Goal: Information Seeking & Learning: Learn about a topic

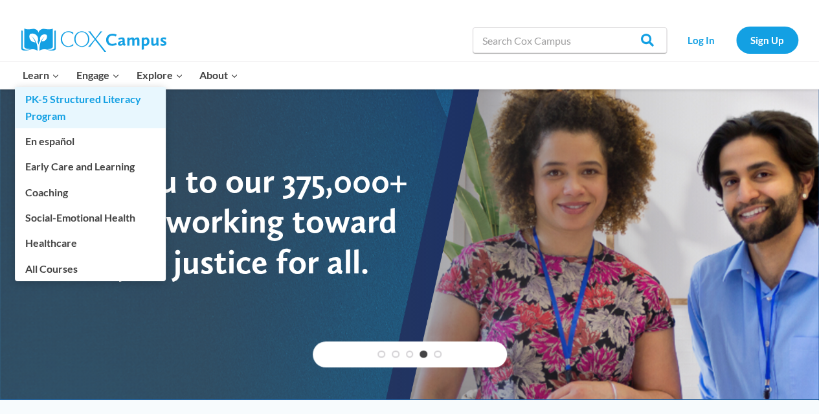
click at [85, 103] on link "PK-5 Structured Literacy Program" at bounding box center [90, 107] width 151 height 41
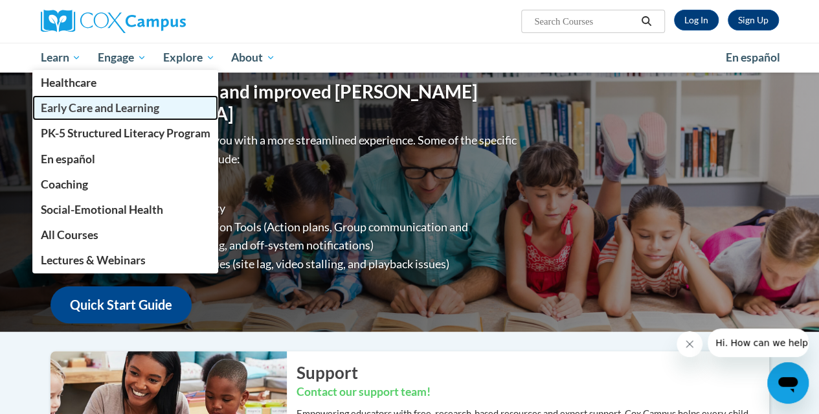
click at [79, 107] on span "Early Care and Learning" at bounding box center [99, 108] width 118 height 14
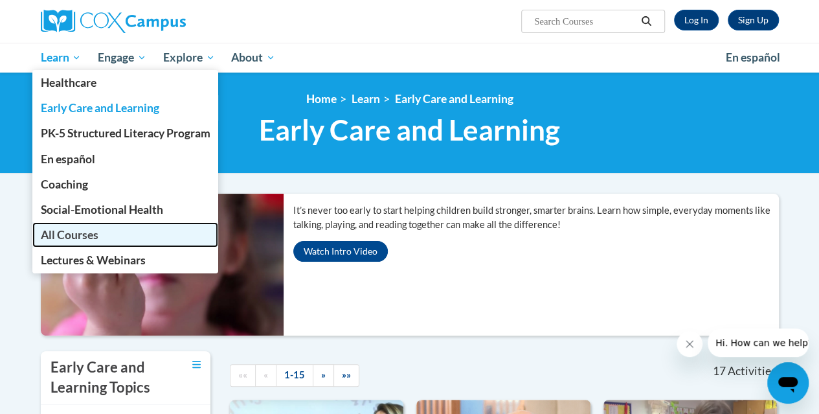
click at [71, 237] on span "All Courses" at bounding box center [69, 235] width 58 height 14
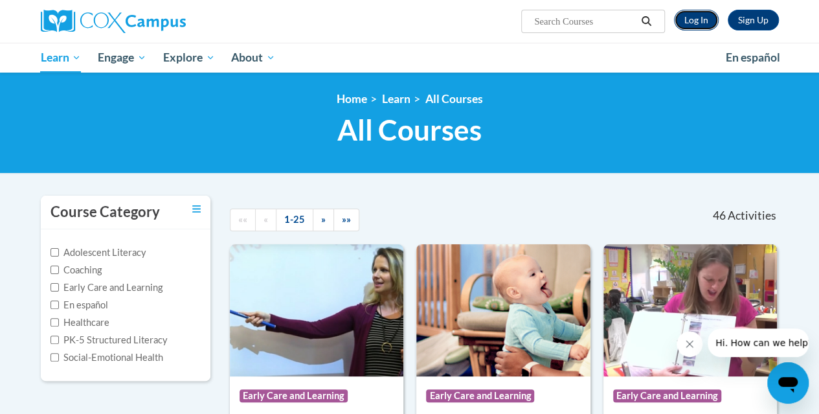
click at [693, 20] on link "Log In" at bounding box center [696, 20] width 45 height 21
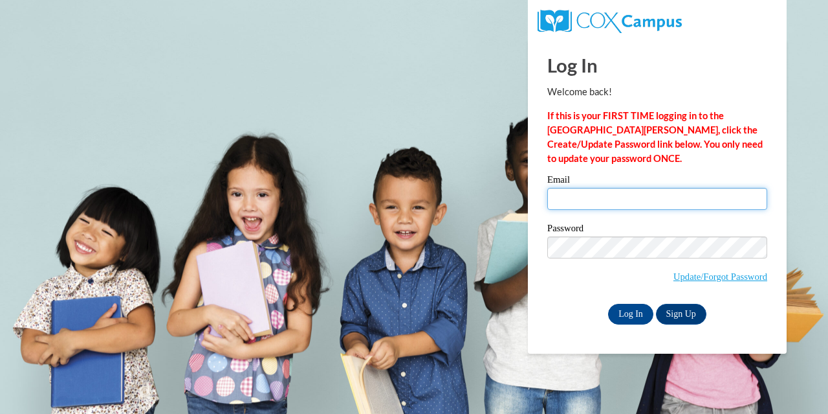
click at [563, 201] on input "Email" at bounding box center [658, 199] width 220 height 22
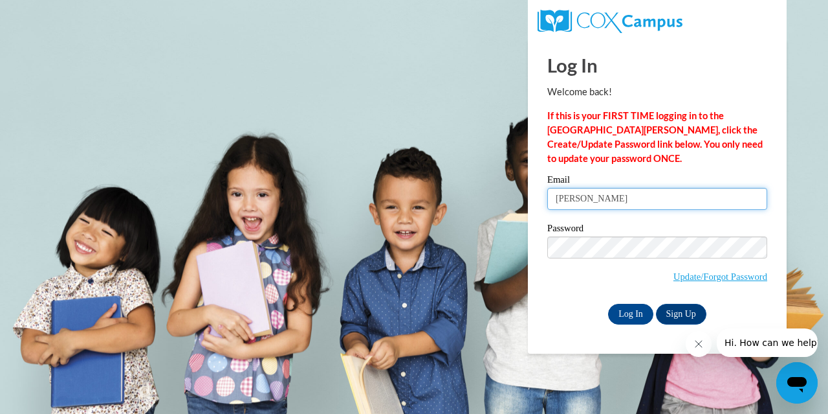
type input "stephaniemoss@townscountyschools.org"
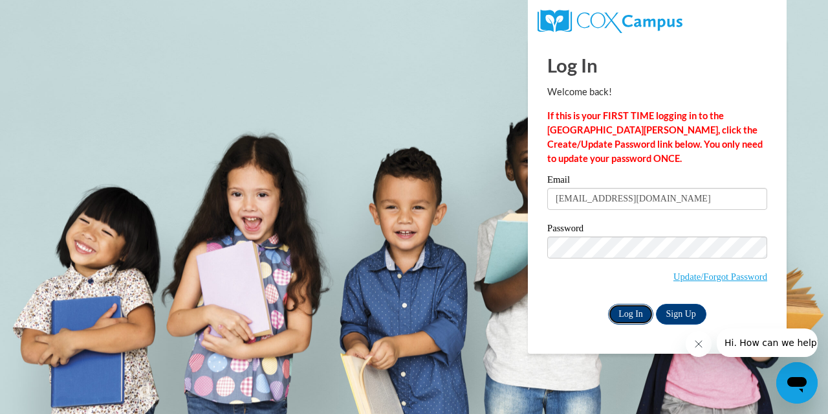
click at [632, 312] on input "Log In" at bounding box center [630, 314] width 45 height 21
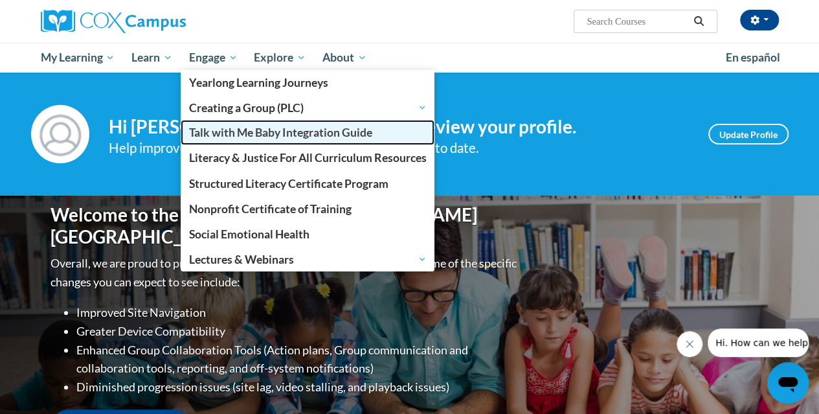
click at [230, 126] on span "Talk with Me Baby Integration Guide" at bounding box center [280, 133] width 183 height 14
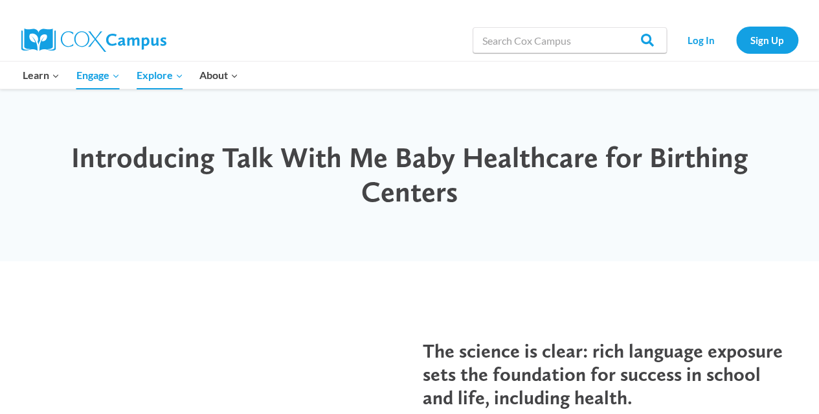
drag, startPoint x: 824, startPoint y: 50, endPoint x: 828, endPoint y: 19, distance: 31.3
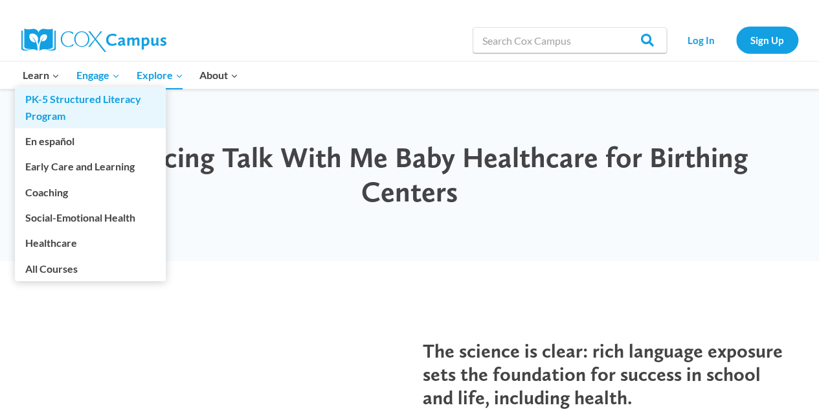
click at [49, 102] on link "PK-5 Structured Literacy Program" at bounding box center [90, 107] width 151 height 41
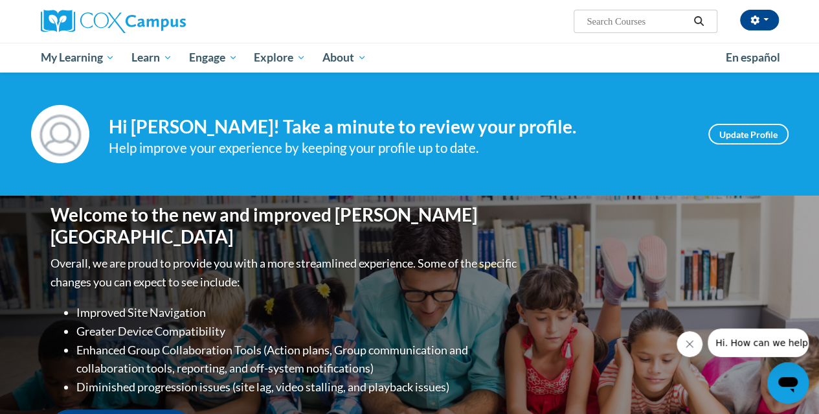
click at [598, 21] on input "Search..." at bounding box center [637, 22] width 104 height 16
type input "literacy"
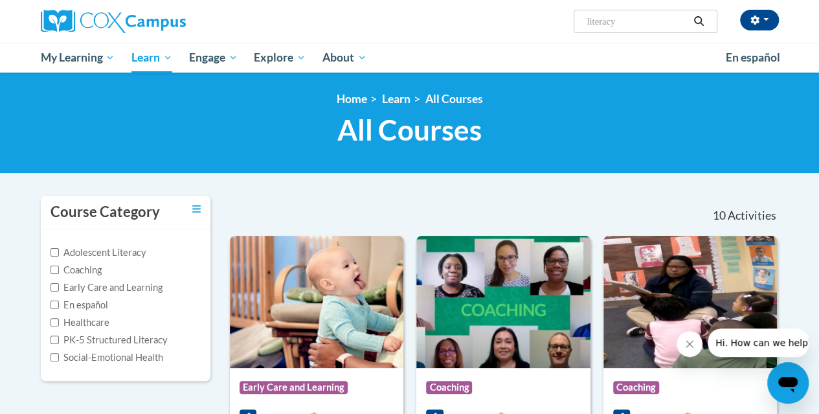
click at [620, 25] on input "literacy" at bounding box center [637, 22] width 104 height 16
type input "literacy introduction"
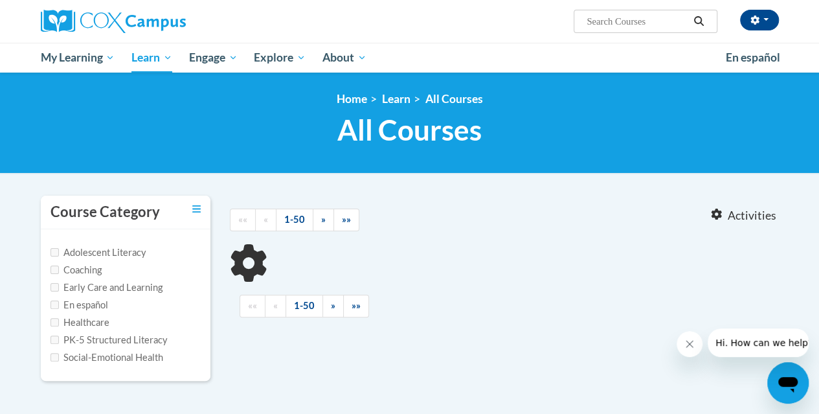
type input "literacy introduction"
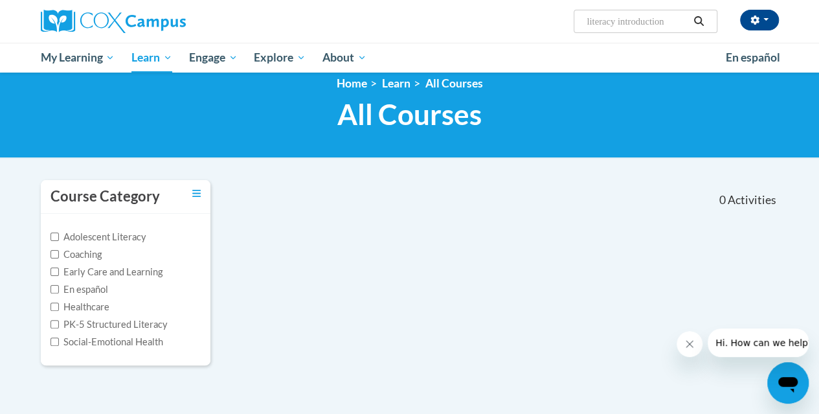
scroll to position [17, 0]
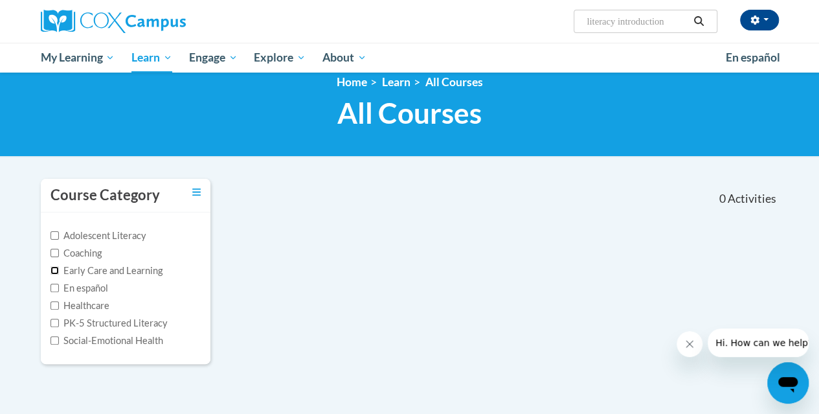
click at [53, 269] on input "Early Care and Learning" at bounding box center [54, 270] width 8 height 8
checkbox input "true"
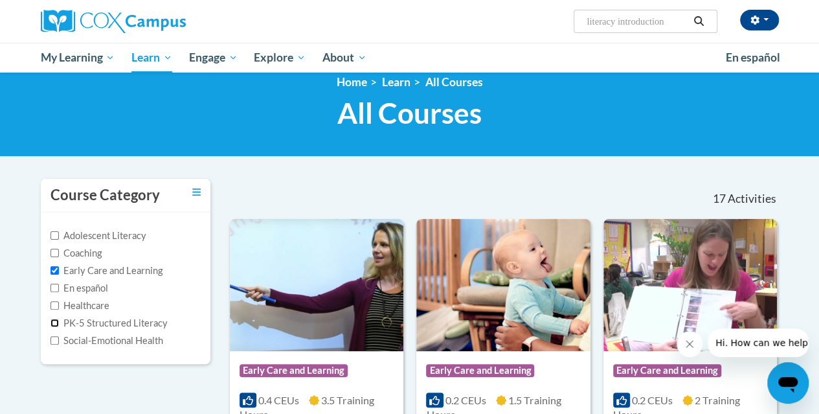
click at [55, 322] on input "PK-5 Structured Literacy" at bounding box center [54, 322] width 8 height 8
checkbox input "true"
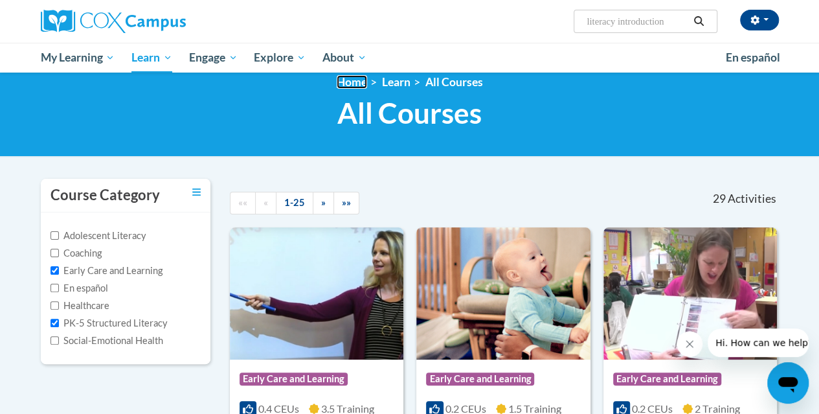
click at [351, 85] on link "Home" at bounding box center [352, 82] width 30 height 14
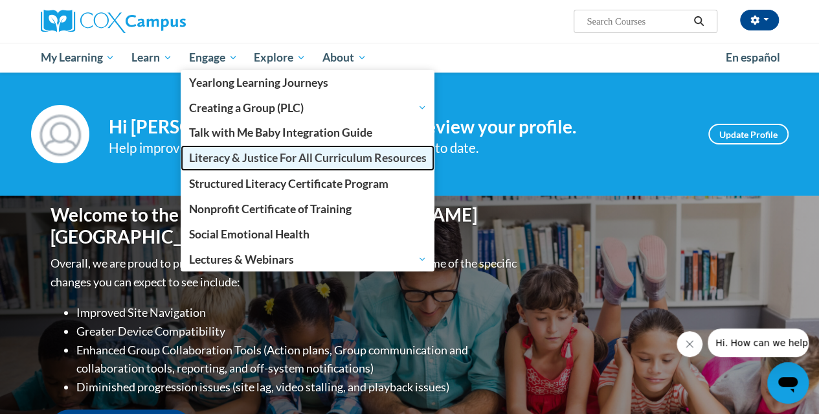
click at [246, 153] on span "Literacy & Justice For All Curriculum Resources" at bounding box center [308, 158] width 238 height 14
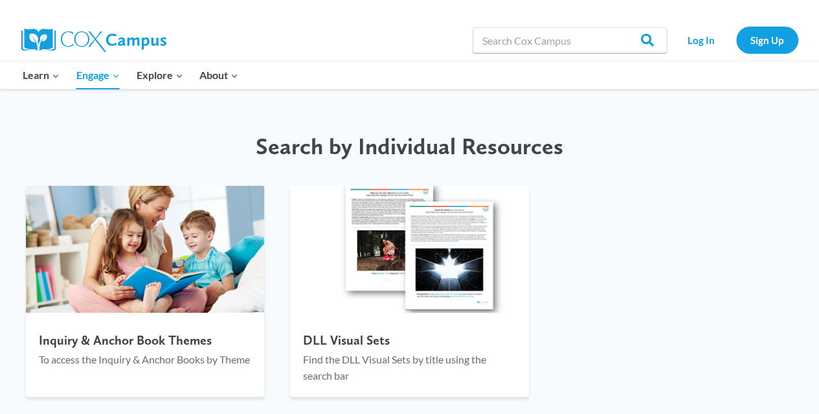
scroll to position [1489, 0]
